Goal: Task Accomplishment & Management: Manage account settings

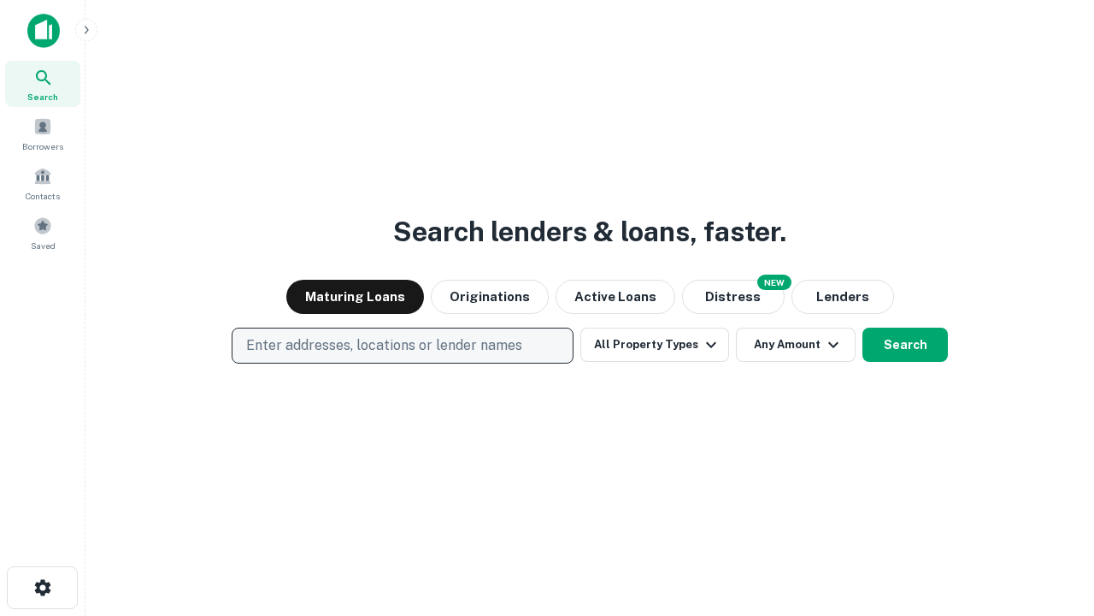
click at [402, 345] on p "Enter addresses, locations or lender names" at bounding box center [384, 345] width 276 height 21
type input "**********"
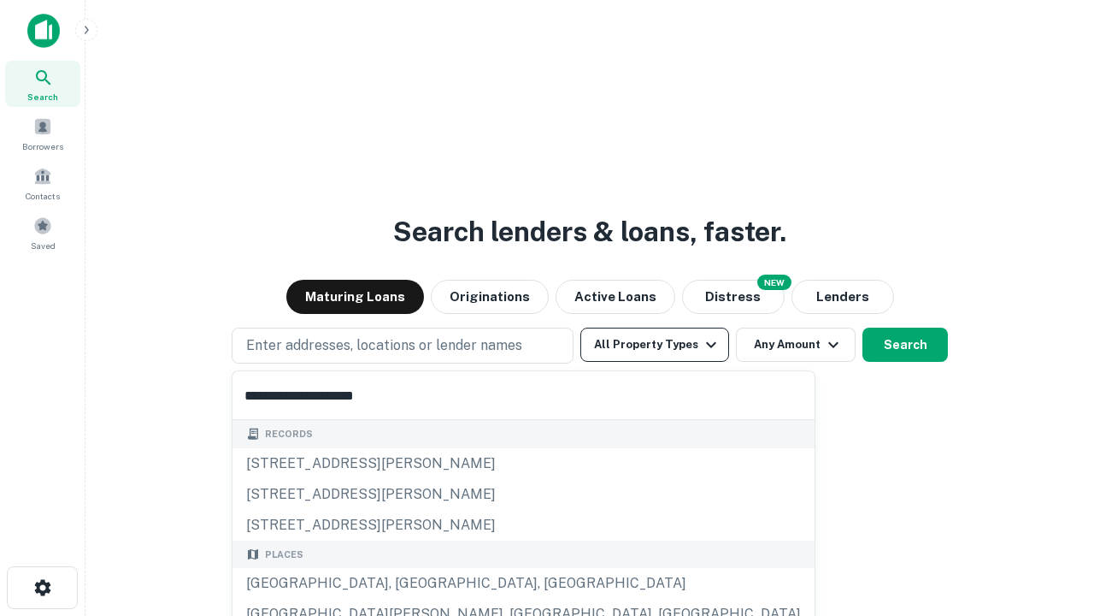
click at [409, 583] on div "Santa Monica, CA, USA" at bounding box center [524, 583] width 582 height 31
click at [655, 345] on button "All Property Types" at bounding box center [655, 344] width 149 height 34
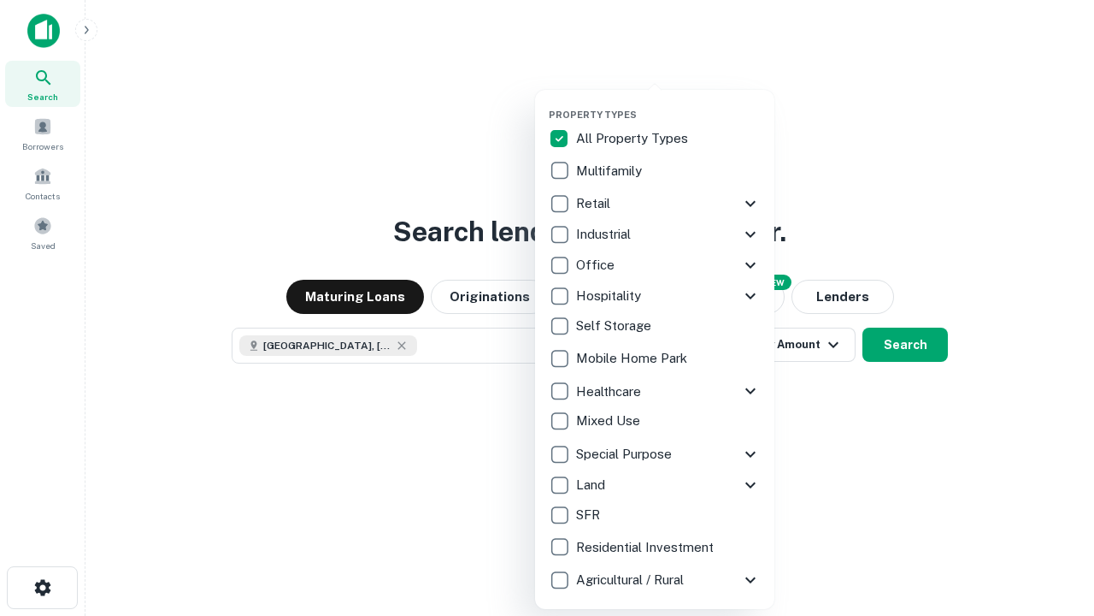
click at [669, 103] on button "button" at bounding box center [668, 103] width 239 height 1
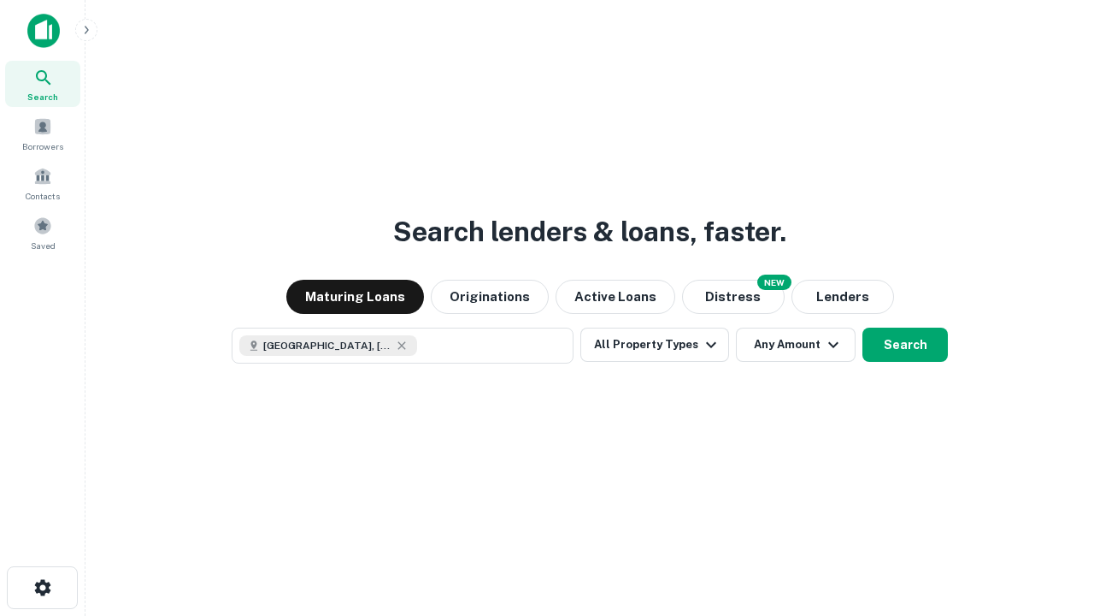
scroll to position [27, 0]
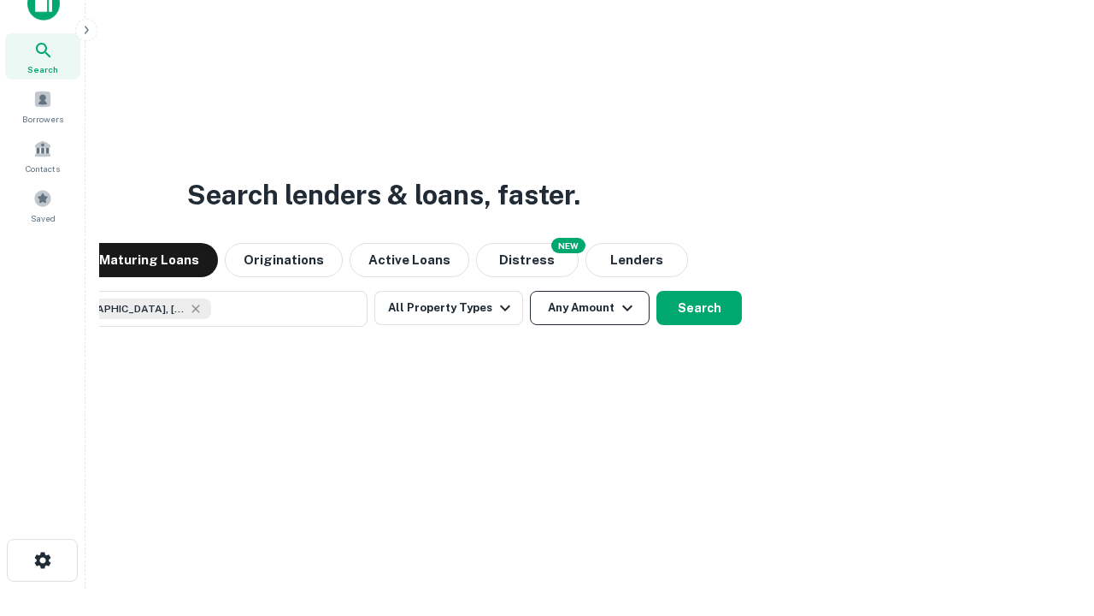
click at [530, 291] on button "Any Amount" at bounding box center [590, 308] width 120 height 34
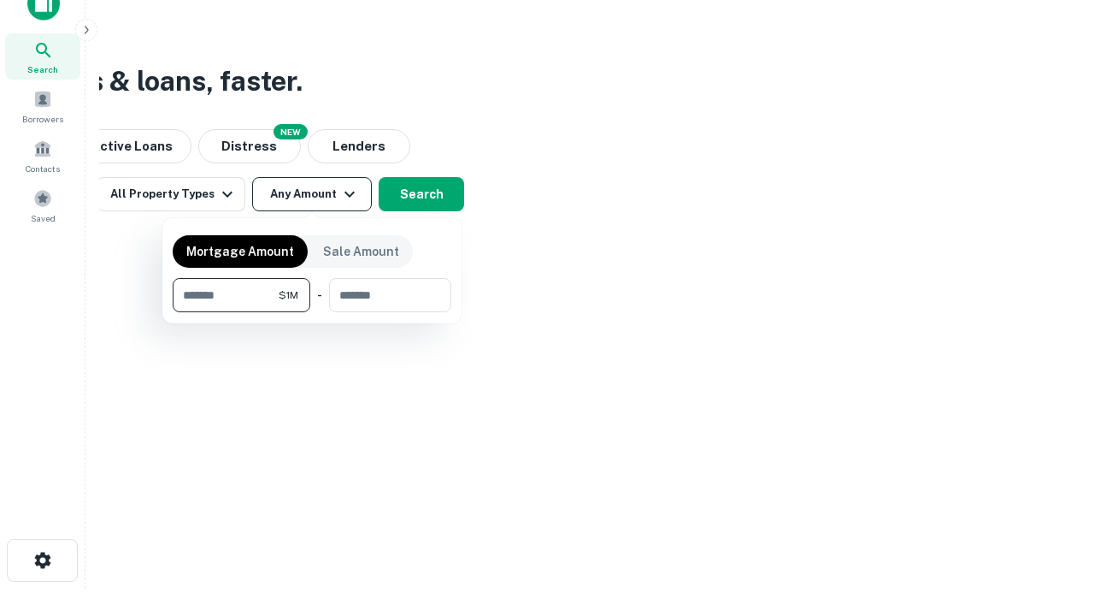
type input "*******"
click at [312, 312] on button "button" at bounding box center [312, 312] width 279 height 1
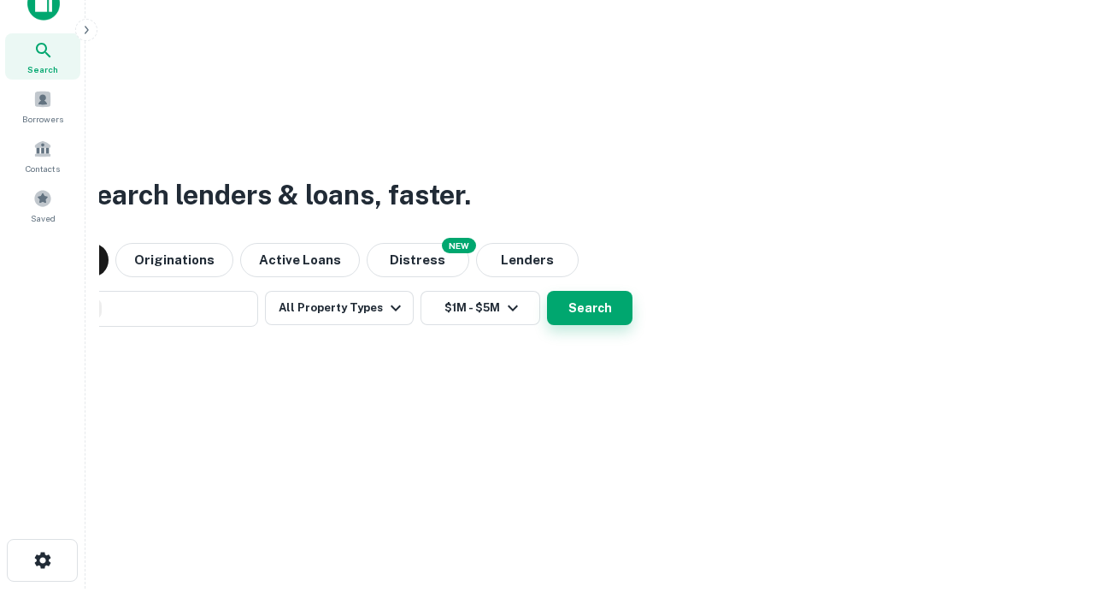
click at [547, 291] on button "Search" at bounding box center [590, 308] width 86 height 34
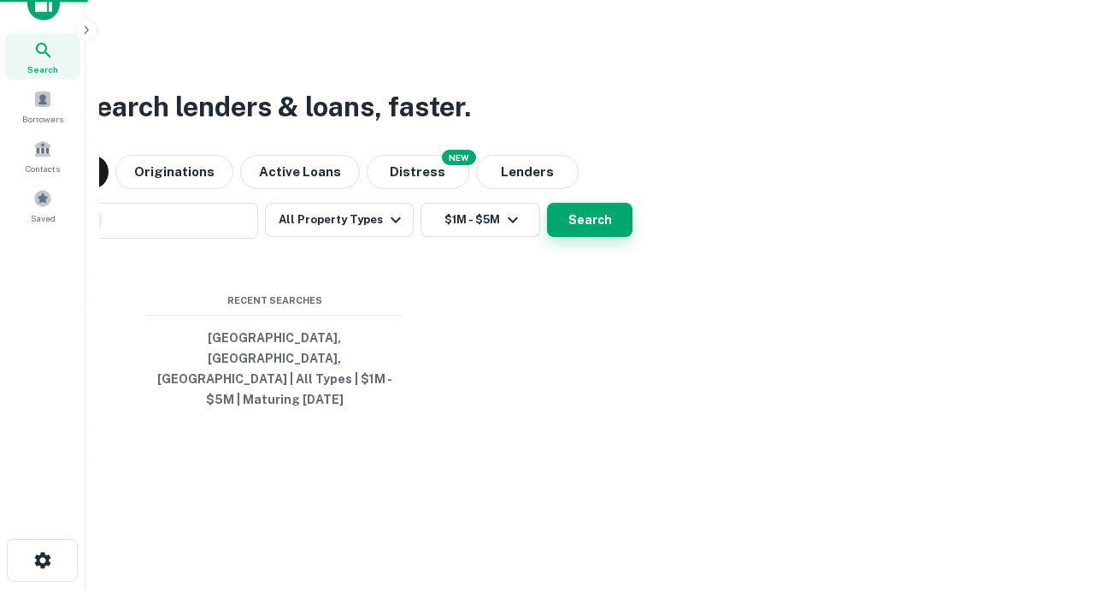
scroll to position [56, 484]
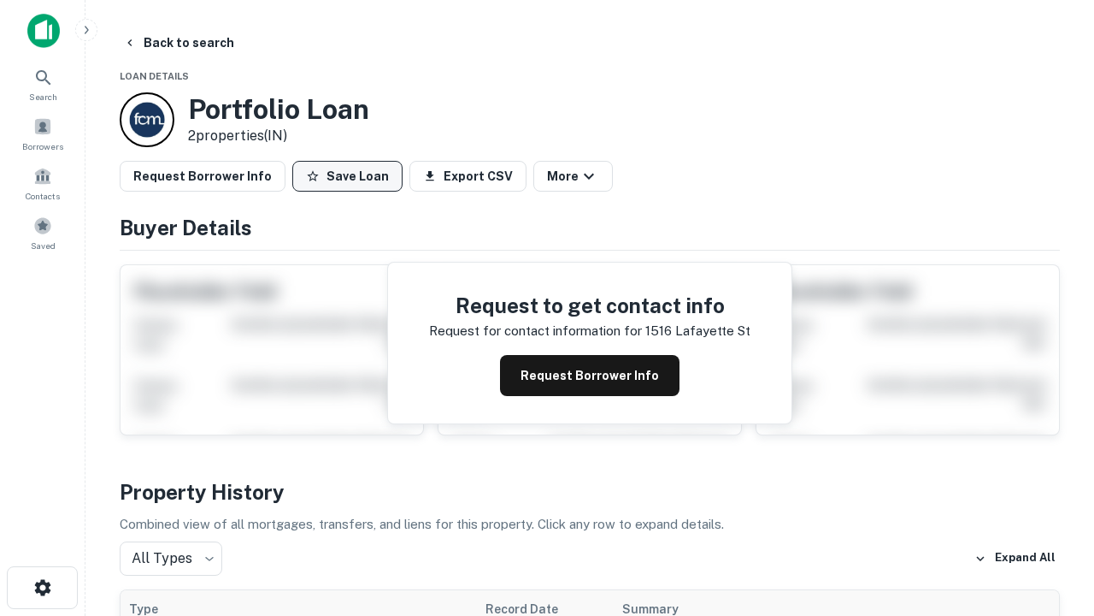
click at [347, 176] on button "Save Loan" at bounding box center [347, 176] width 110 height 31
click at [351, 176] on button "Loan Saved" at bounding box center [351, 176] width 118 height 31
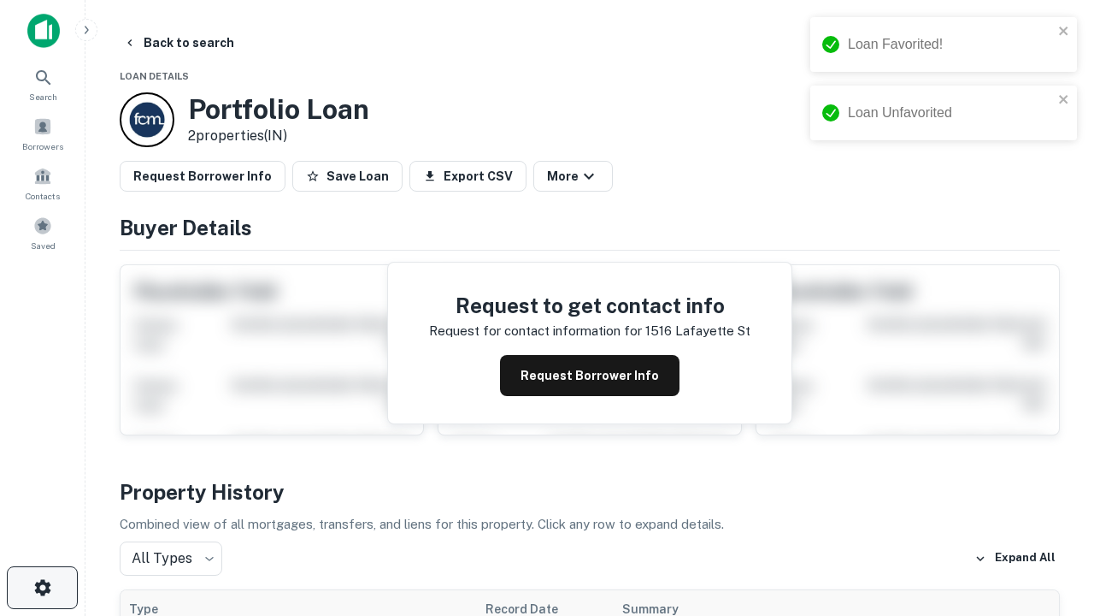
click at [42, 587] on icon "button" at bounding box center [42, 587] width 21 height 21
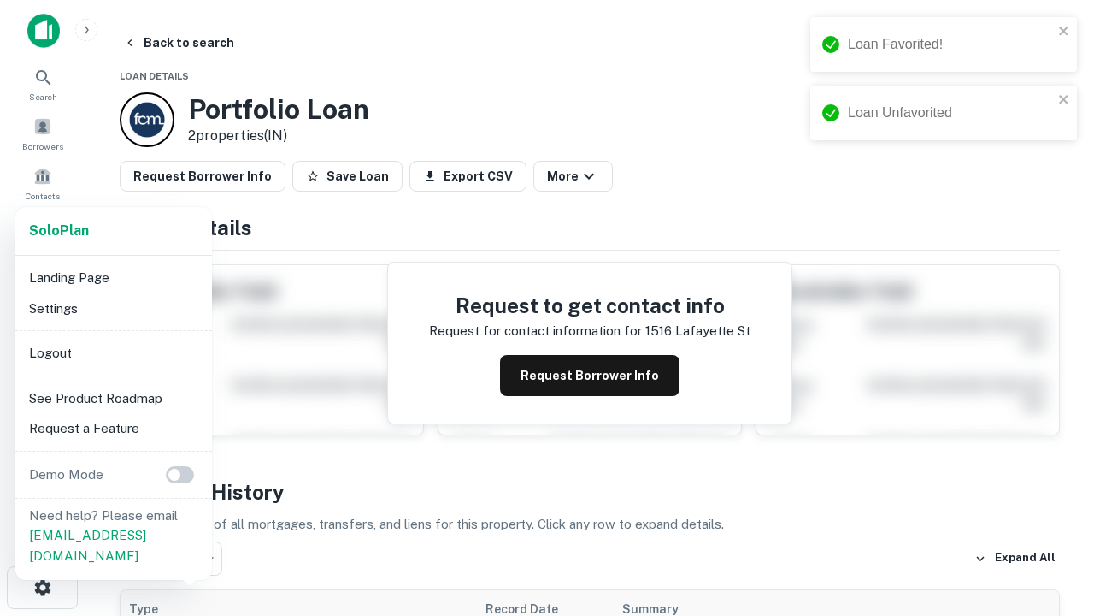
click at [113, 352] on li "Logout" at bounding box center [113, 353] width 183 height 31
